Goal: Transaction & Acquisition: Subscribe to service/newsletter

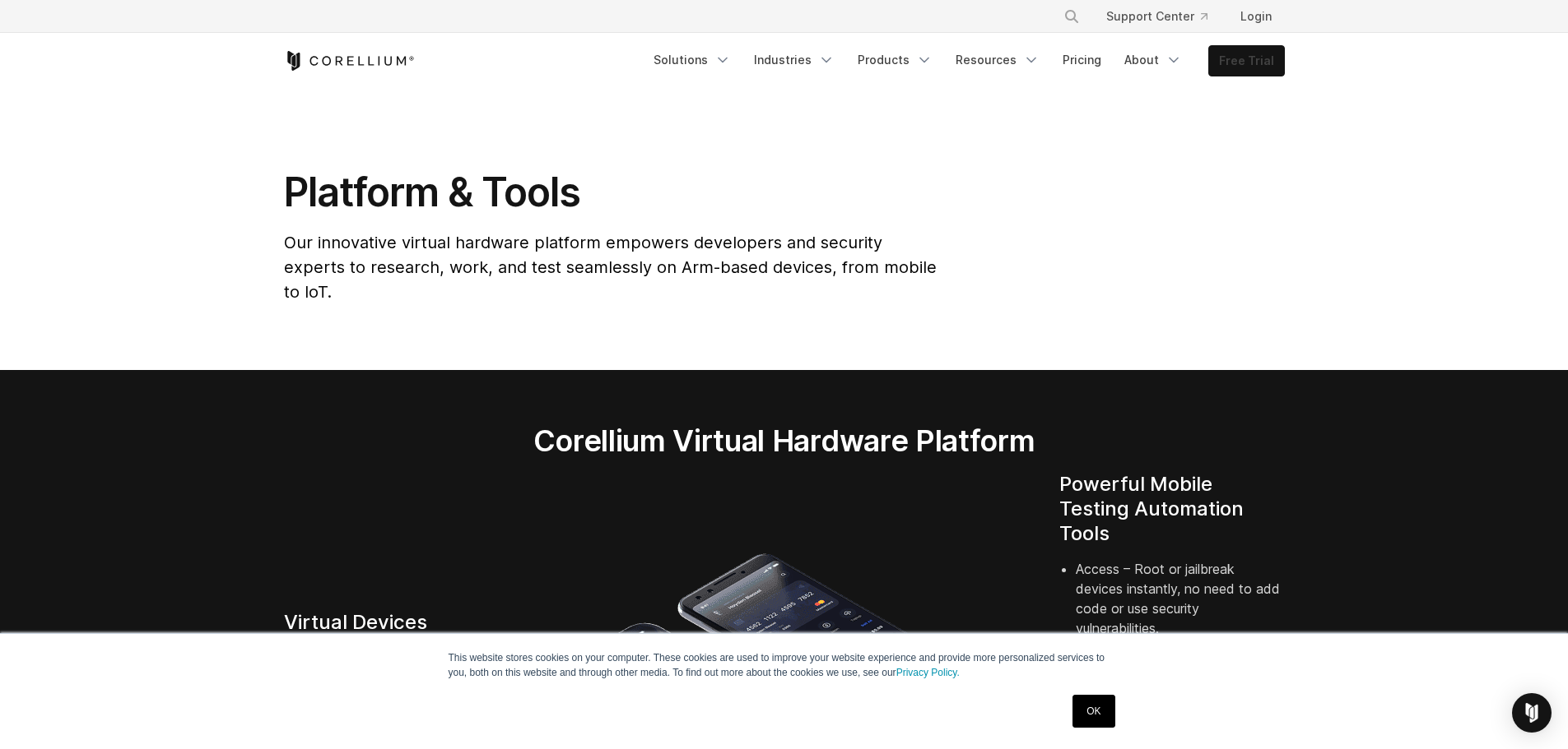
click at [1253, 63] on link "Free Trial" at bounding box center [1246, 60] width 74 height 30
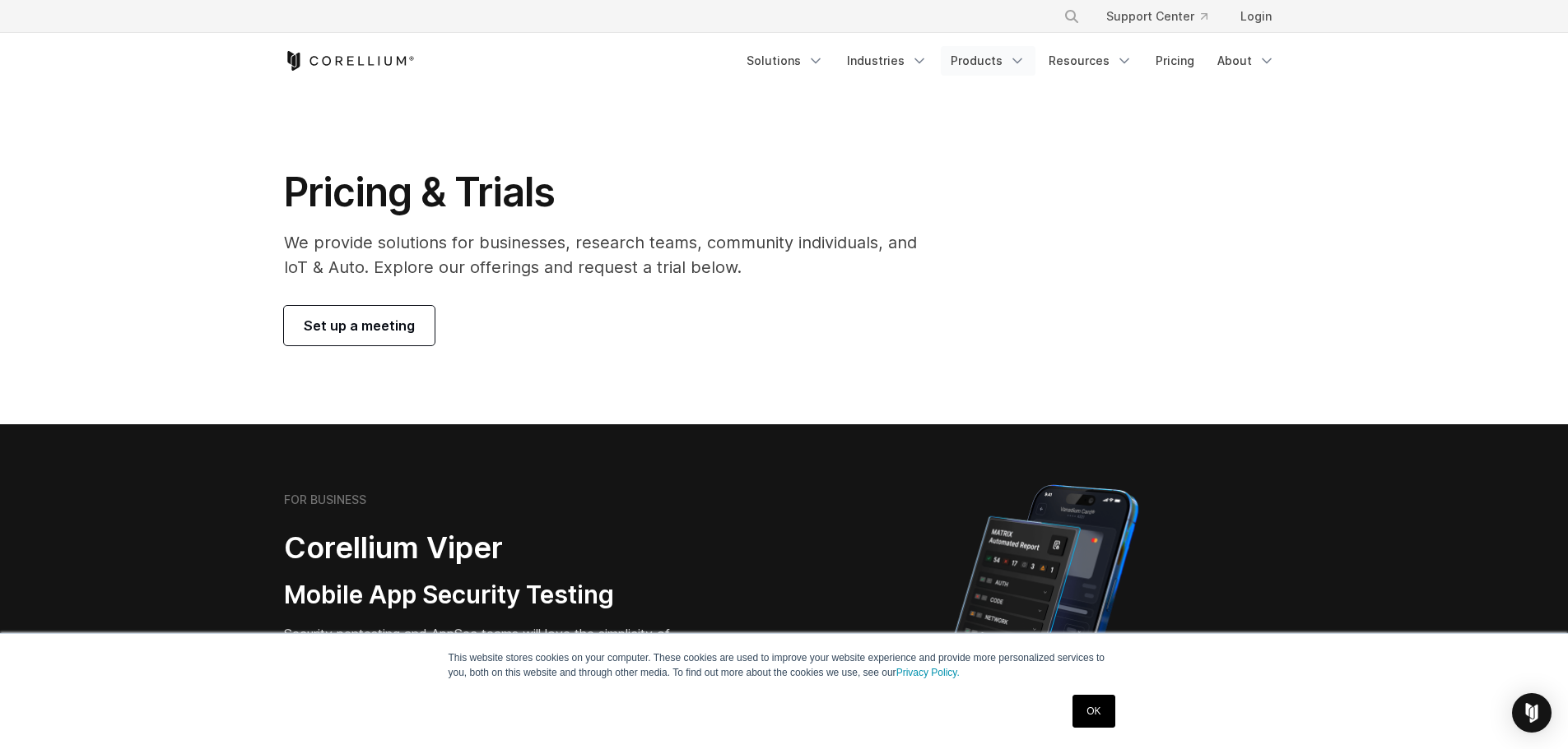
click at [987, 71] on link "Products" at bounding box center [987, 60] width 94 height 30
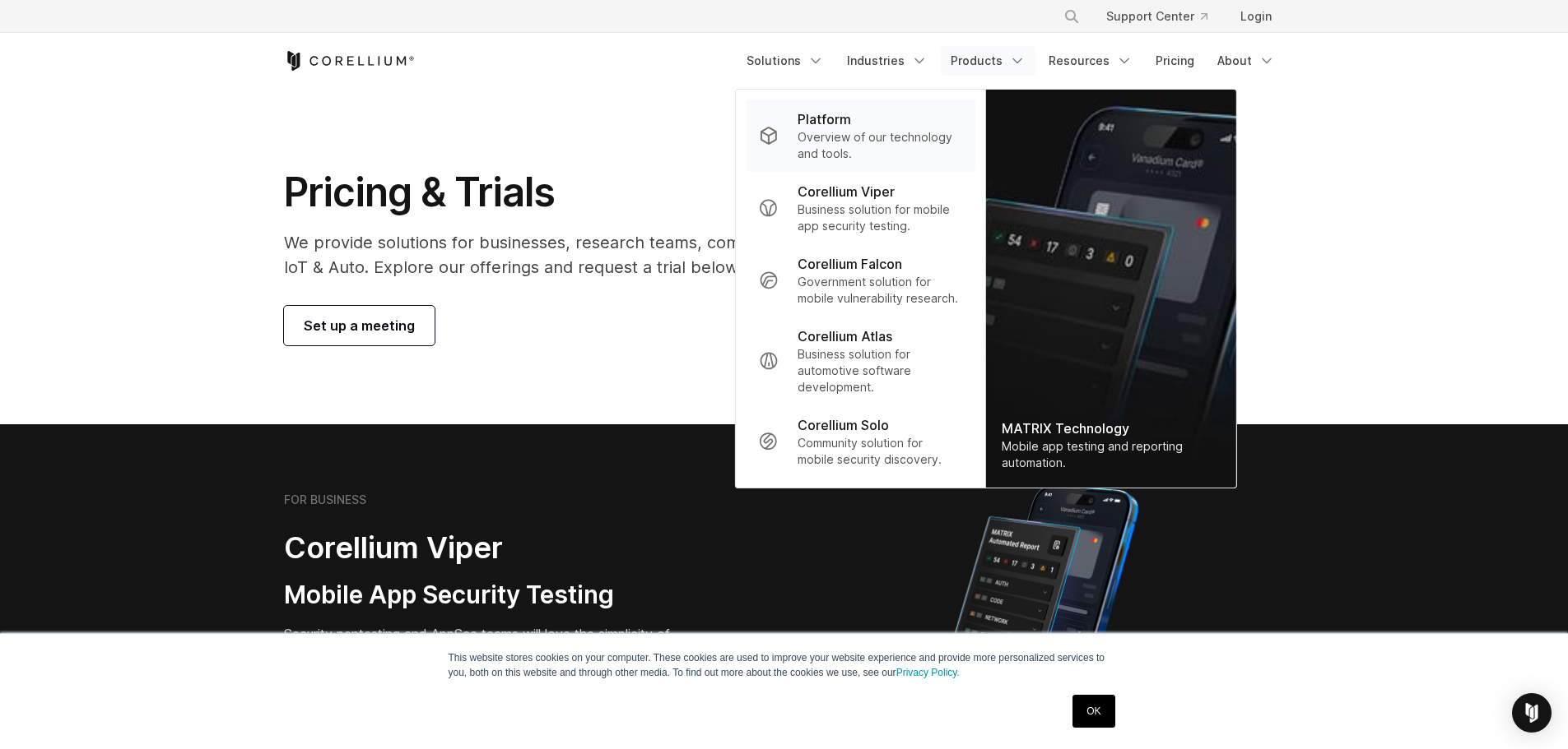
click at [895, 138] on p "Overview of our technology and tools." at bounding box center [880, 145] width 163 height 33
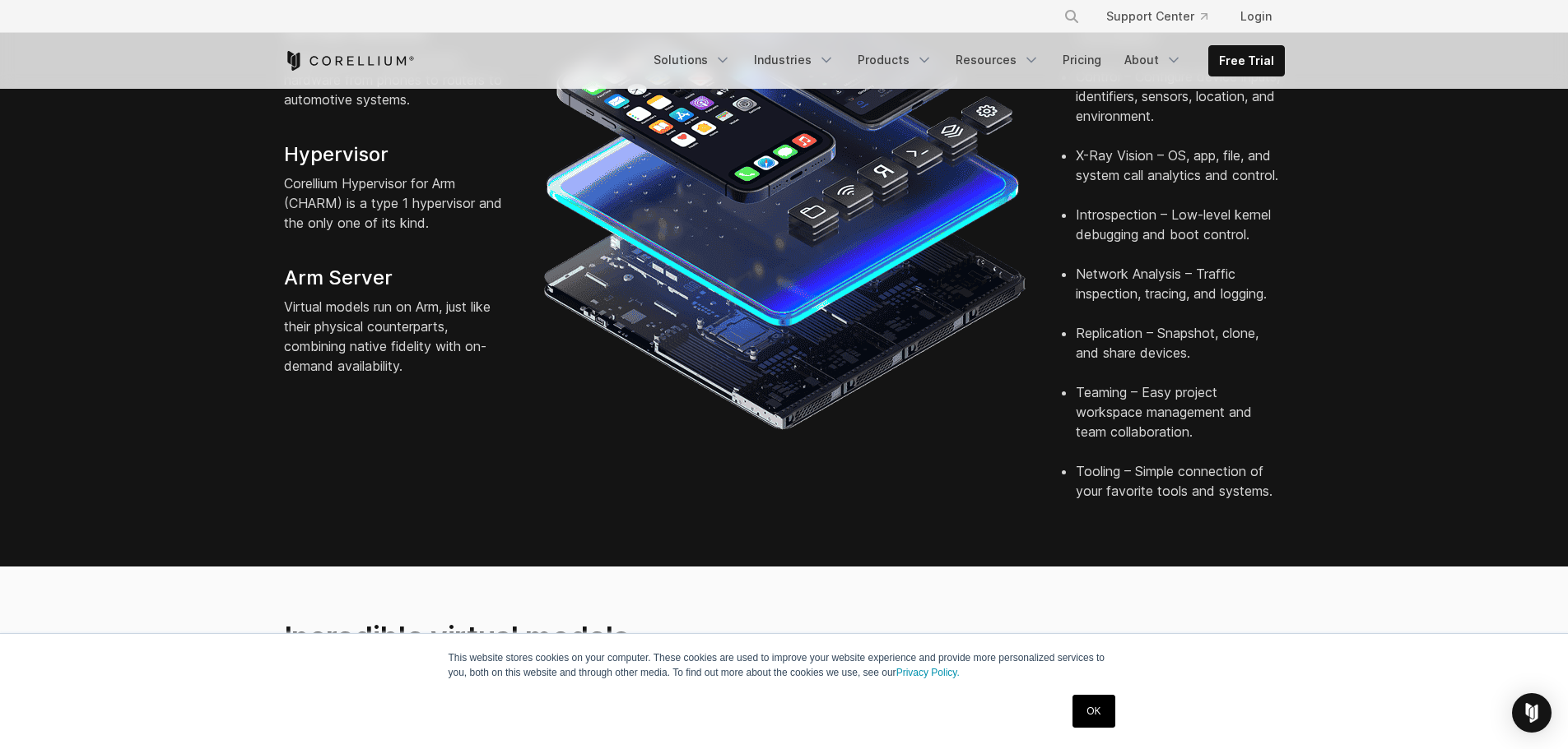
scroll to position [576, 0]
